Goal: Information Seeking & Learning: Learn about a topic

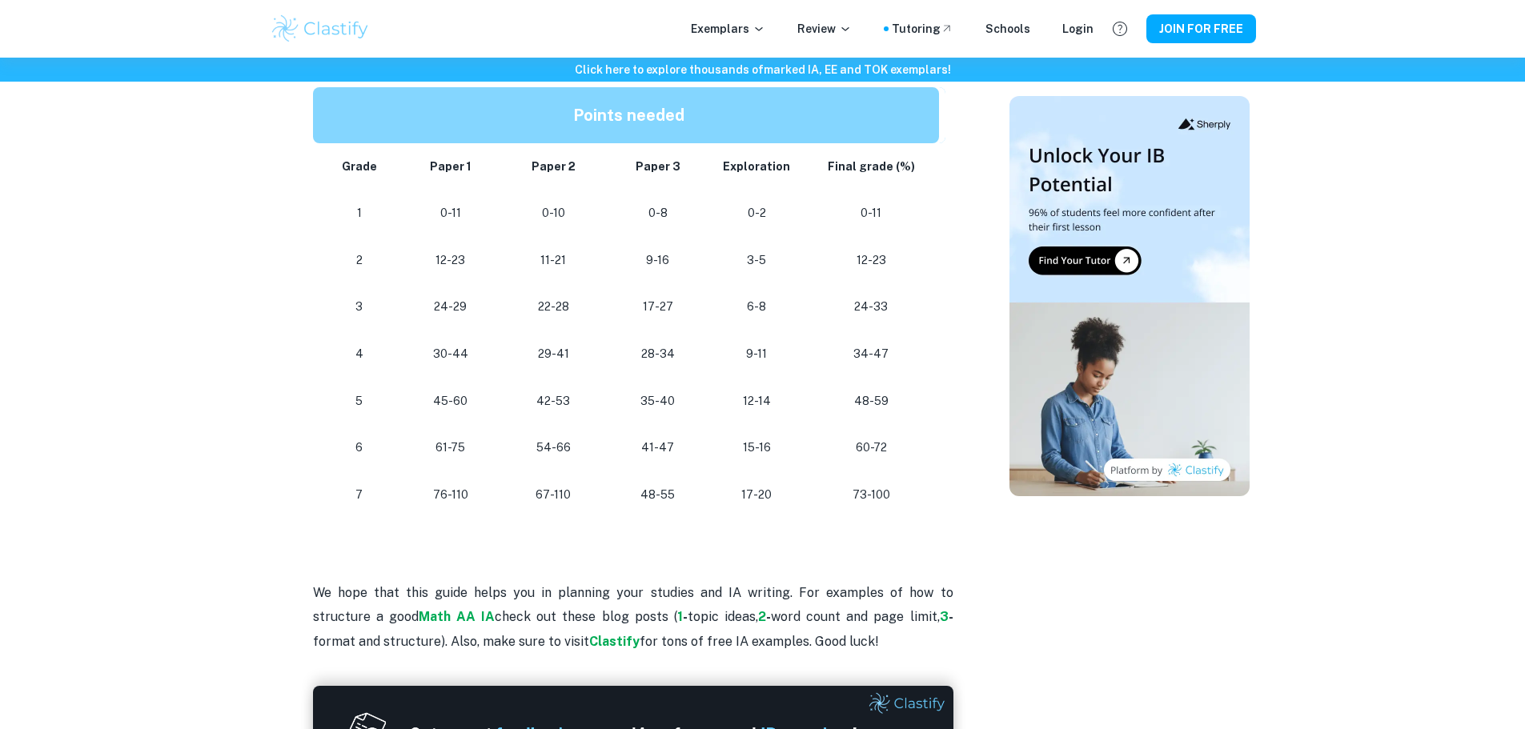
scroll to position [1409, 0]
drag, startPoint x: 855, startPoint y: 352, endPoint x: 888, endPoint y: 359, distance: 34.2
click at [888, 359] on p "34-47" at bounding box center [871, 354] width 110 height 22
click at [880, 358] on p "34-47" at bounding box center [871, 354] width 110 height 22
drag, startPoint x: 538, startPoint y: 354, endPoint x: 587, endPoint y: 354, distance: 49.6
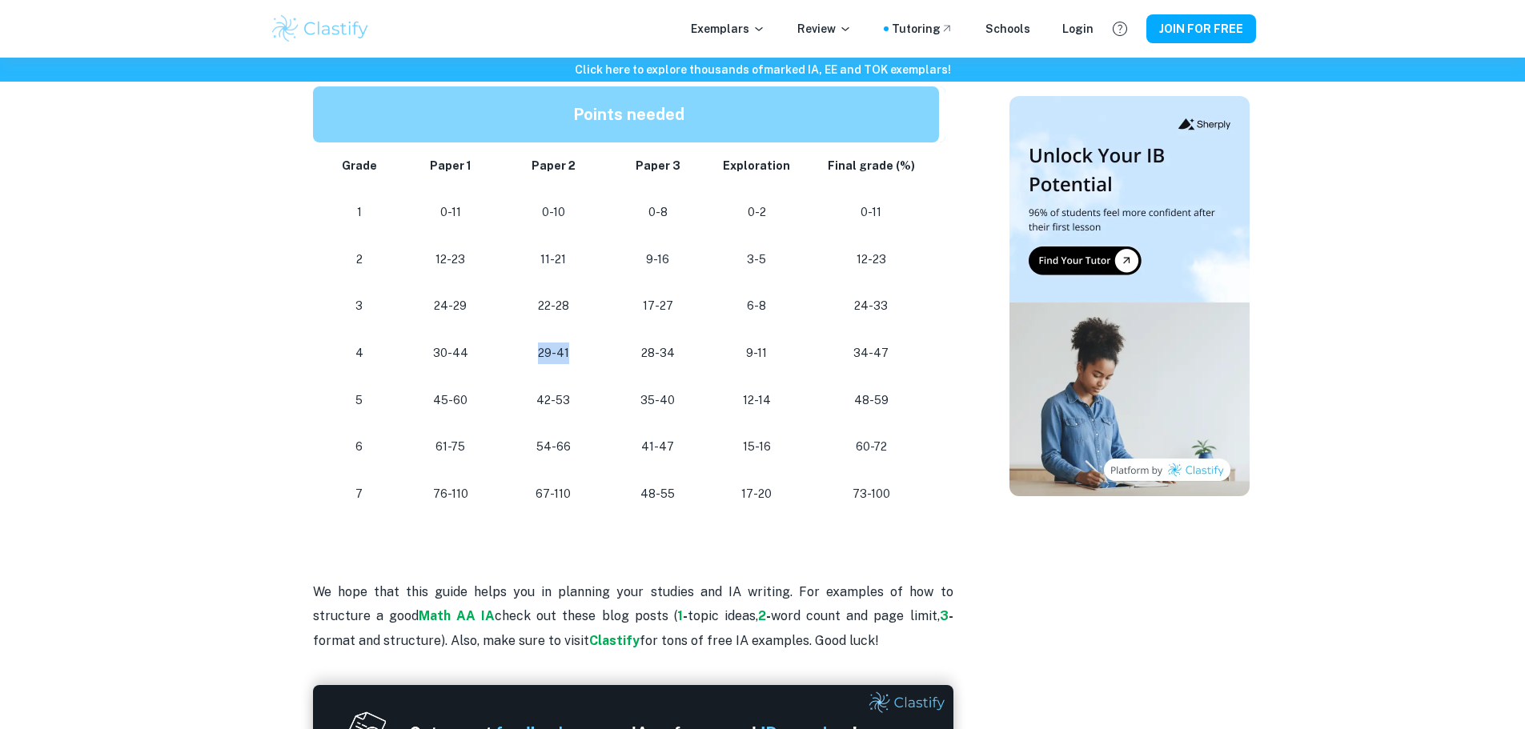
click at [587, 354] on p "29-41" at bounding box center [553, 354] width 79 height 22
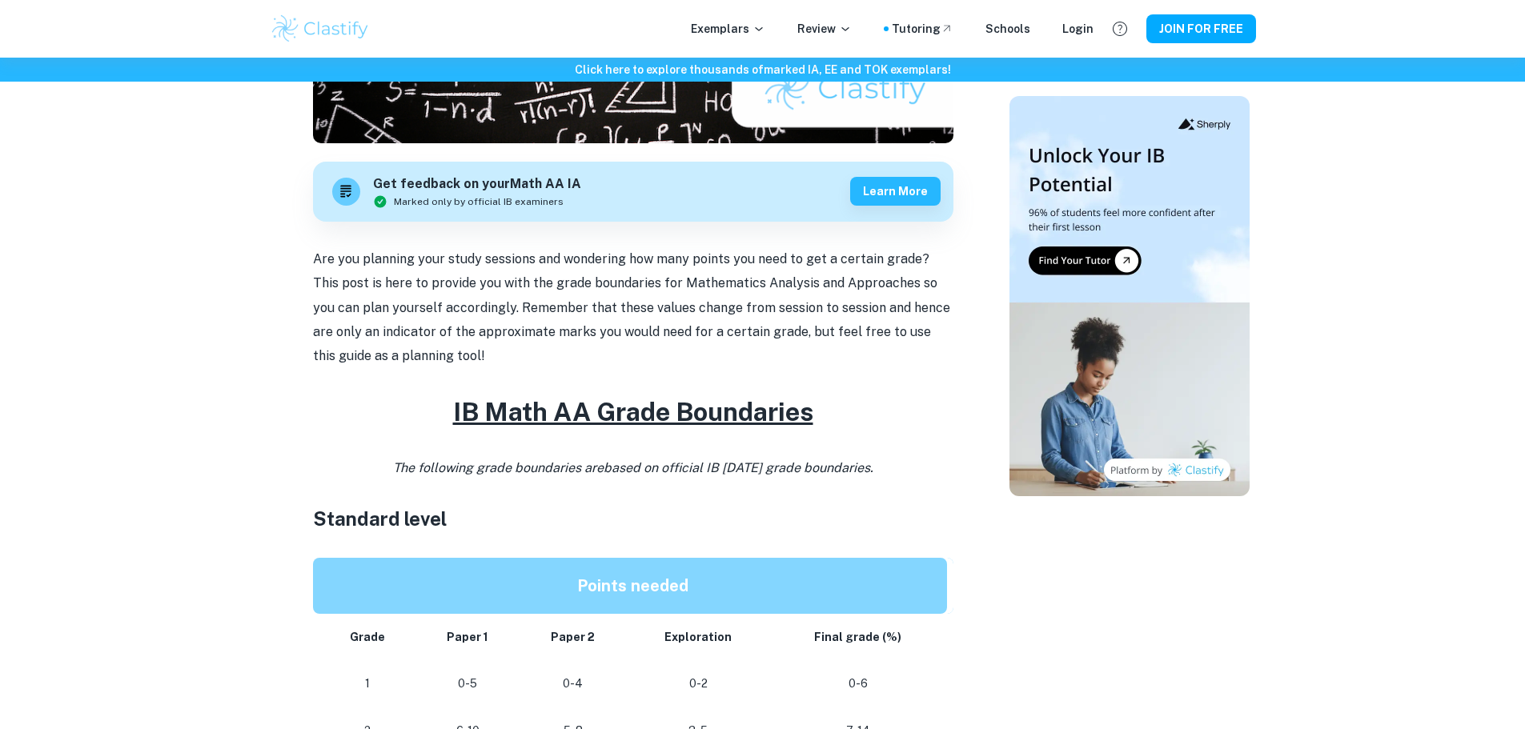
scroll to position [640, 0]
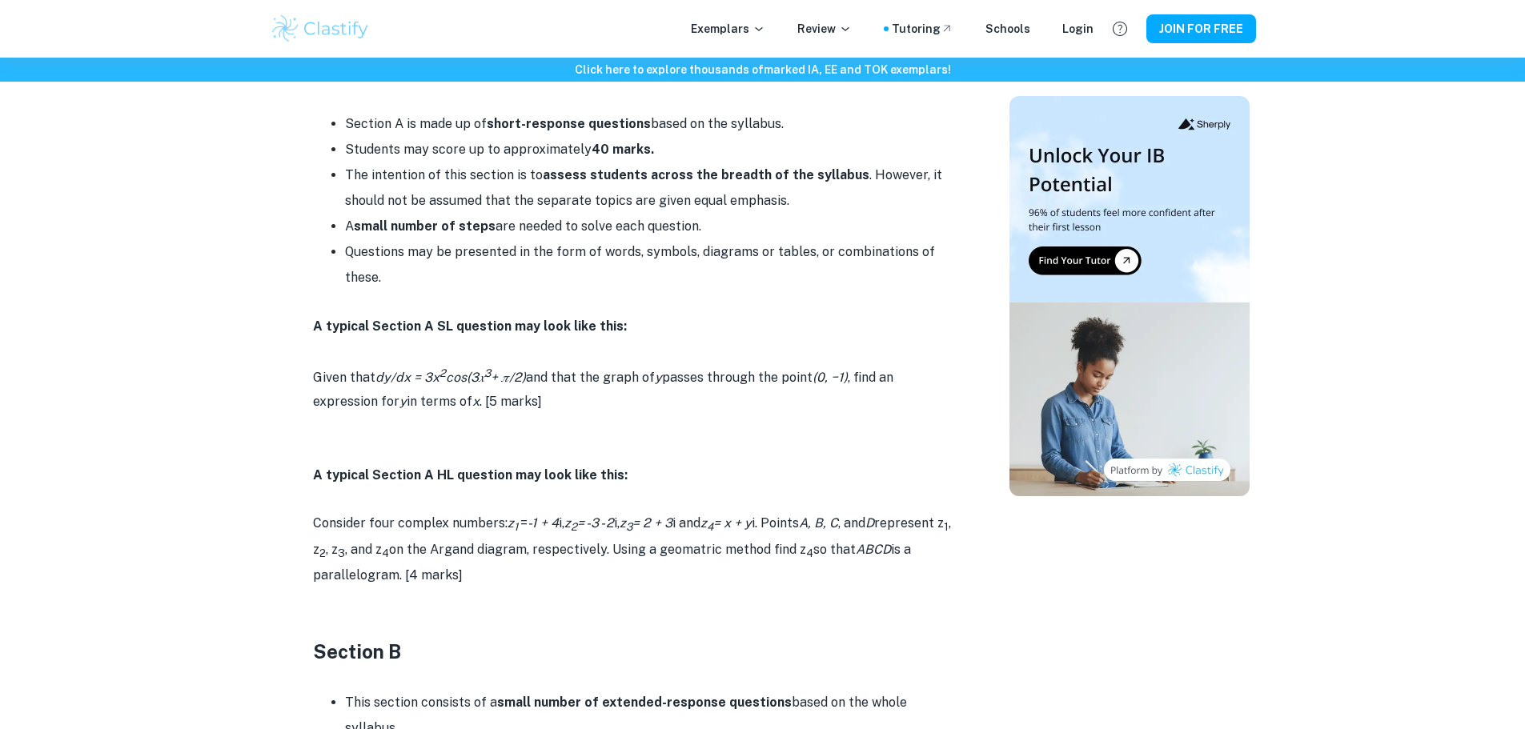
scroll to position [1361, 0]
